Goal: Task Accomplishment & Management: Manage account settings

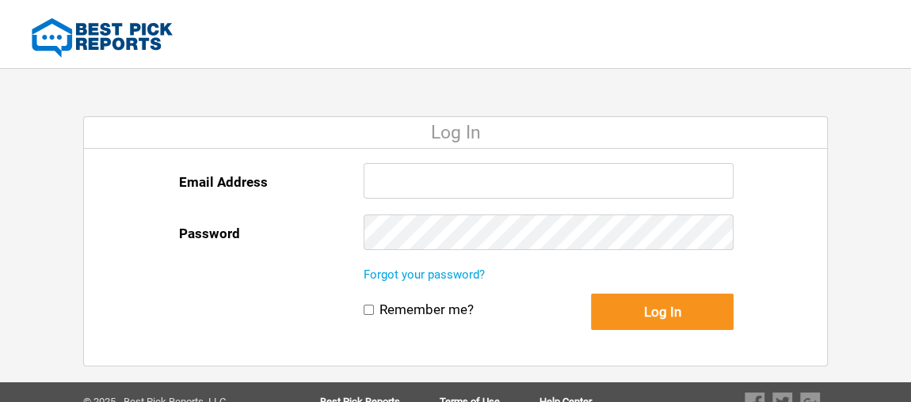
type input "[PERSON_NAME][EMAIL_ADDRESS][DOMAIN_NAME]"
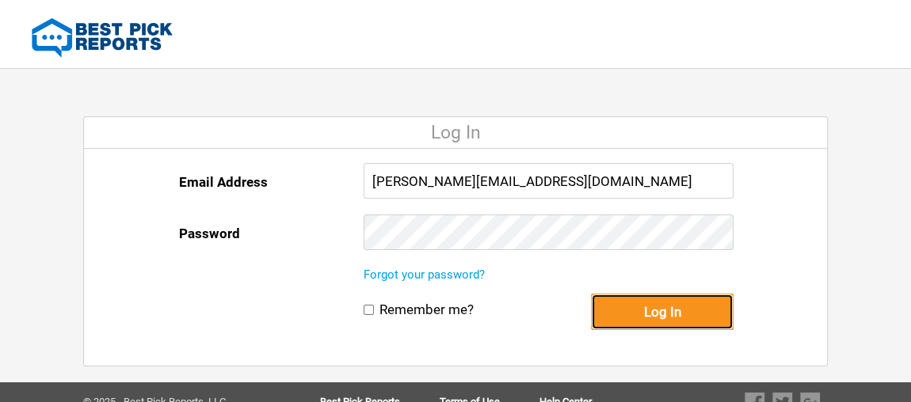
click at [646, 298] on button "Log In" at bounding box center [662, 312] width 143 height 36
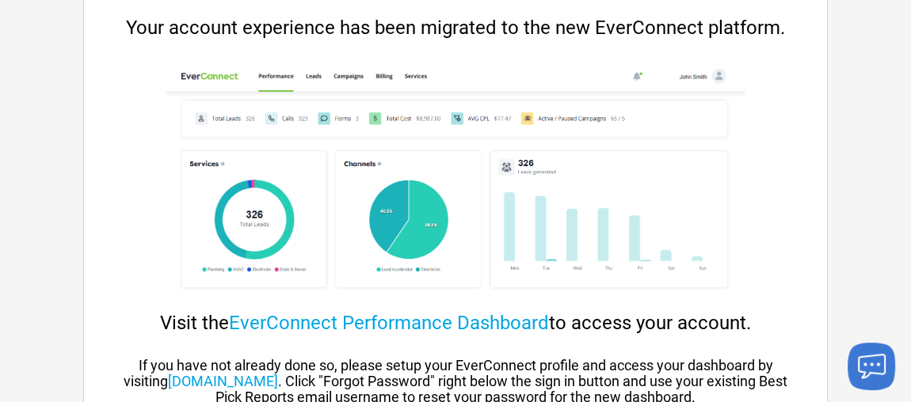
scroll to position [223, 0]
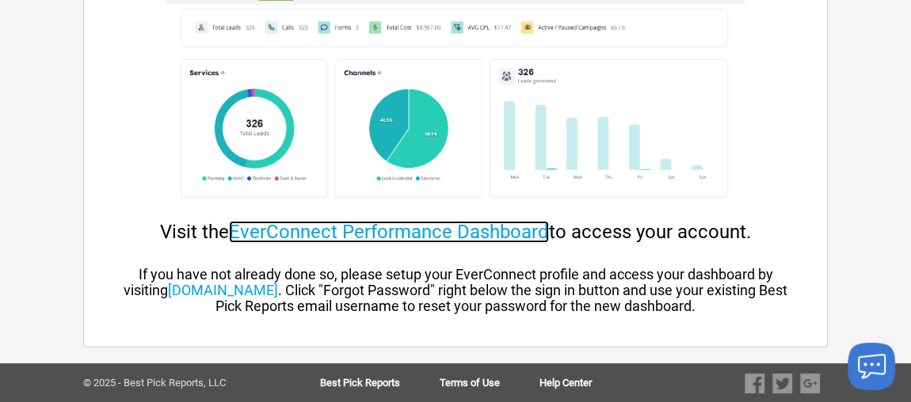
click at [323, 231] on link "EverConnect Performance Dashboard" at bounding box center [389, 232] width 320 height 22
